Goal: Check status: Check status

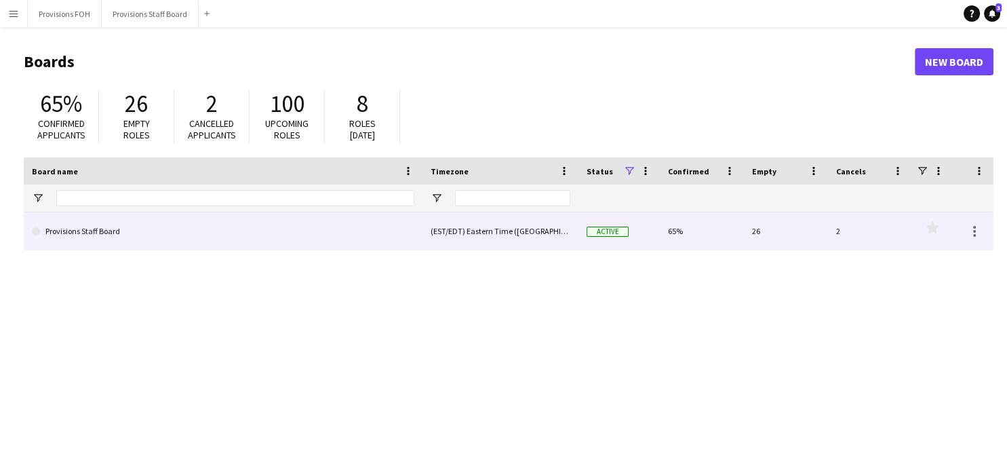
click at [106, 227] on link "Provisions Staff Board" at bounding box center [223, 231] width 382 height 38
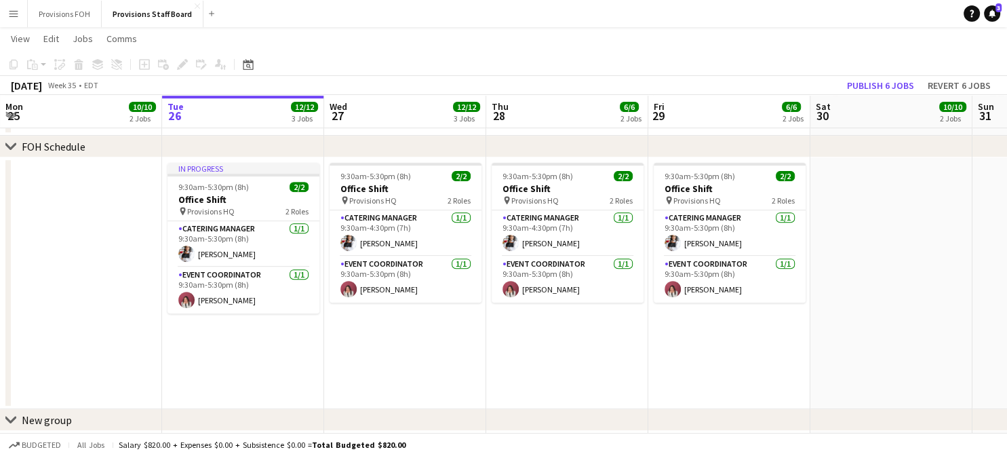
scroll to position [505, 0]
click at [15, 13] on app-icon "Menu" at bounding box center [13, 13] width 11 height 11
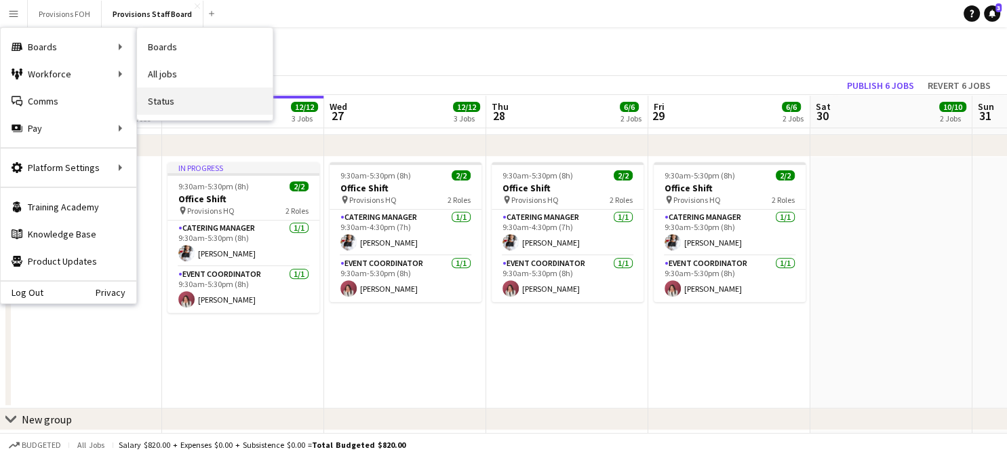
click at [174, 102] on link "Status" at bounding box center [205, 100] width 136 height 27
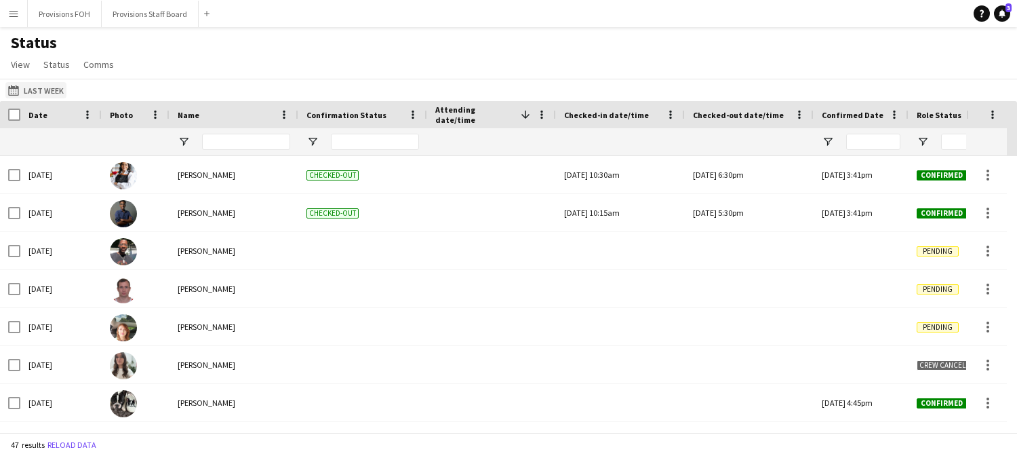
click at [25, 89] on button "[DATE] to [DATE] Last Week" at bounding box center [35, 90] width 61 height 16
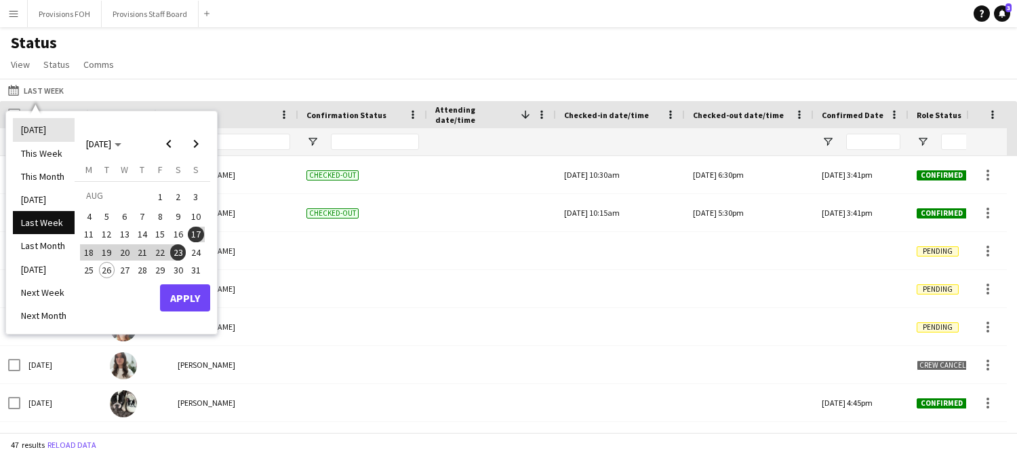
click at [21, 132] on li "[DATE]" at bounding box center [44, 129] width 62 height 23
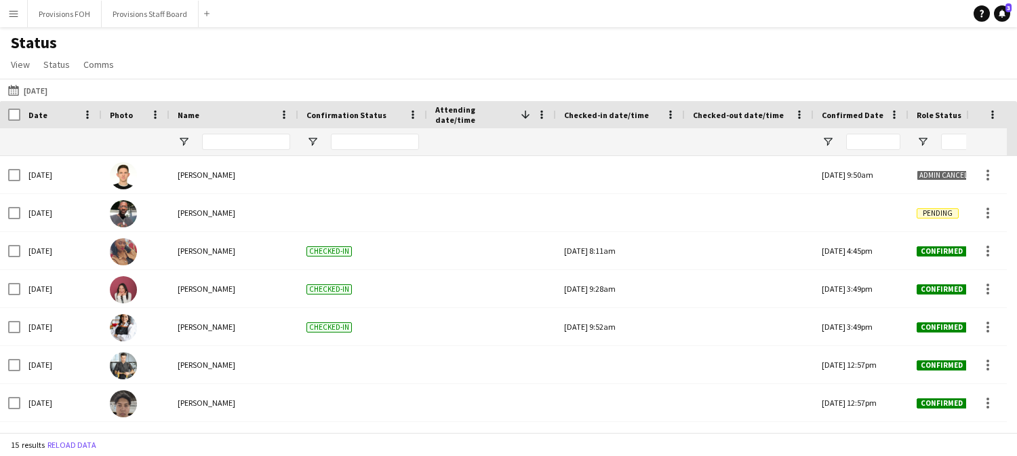
click at [18, 9] on app-icon "Menu" at bounding box center [13, 13] width 11 height 11
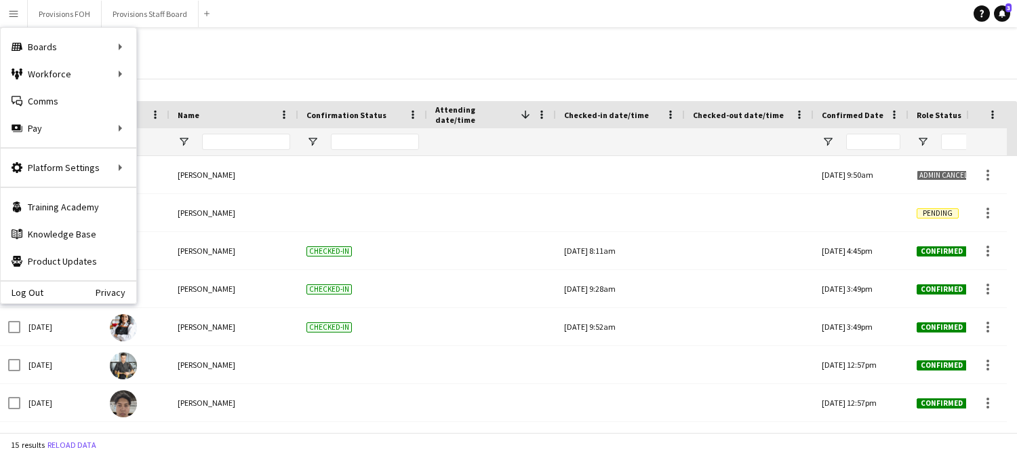
click at [421, 33] on div "Status View Views Default view New view Update view Delete view Edit name Custo…" at bounding box center [508, 56] width 1017 height 46
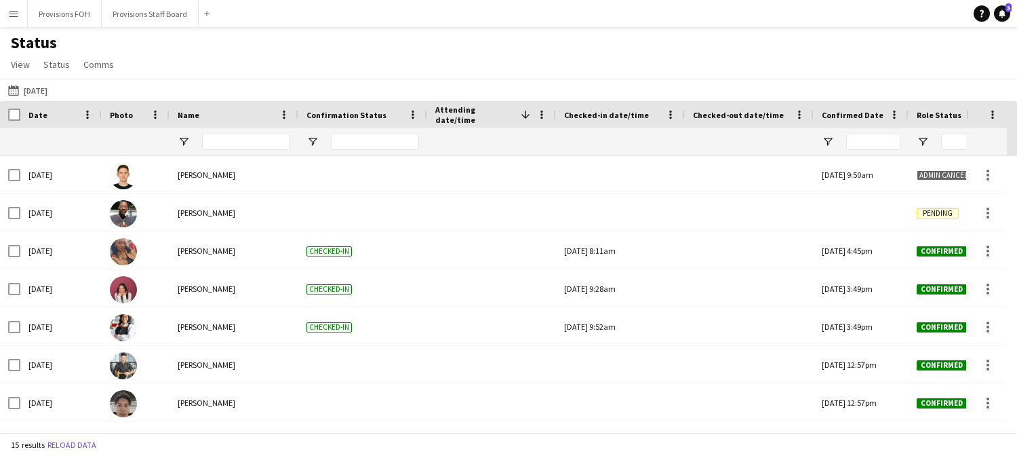
click at [7, 14] on button "Menu" at bounding box center [13, 13] width 27 height 27
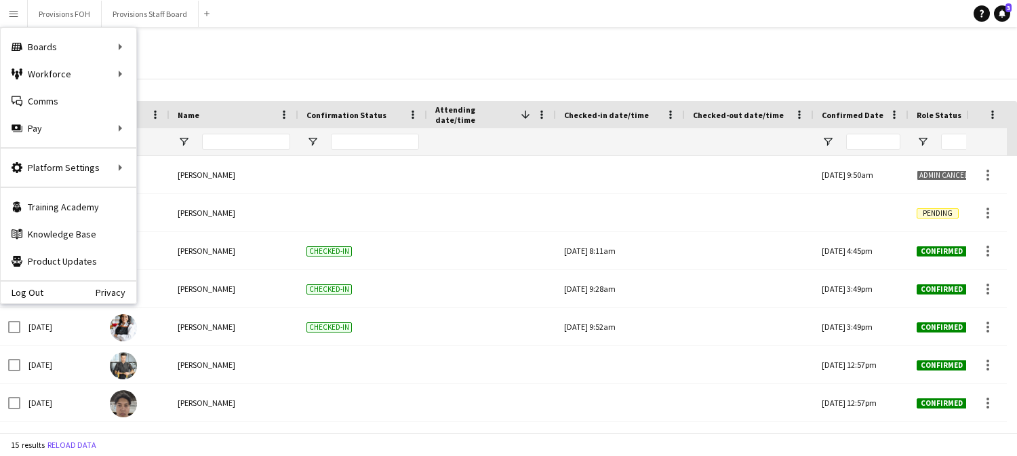
click at [293, 40] on div "Status View Views Default view New view Update view Delete view Edit name Custo…" at bounding box center [508, 56] width 1017 height 46
